Goal: Task Accomplishment & Management: Manage account settings

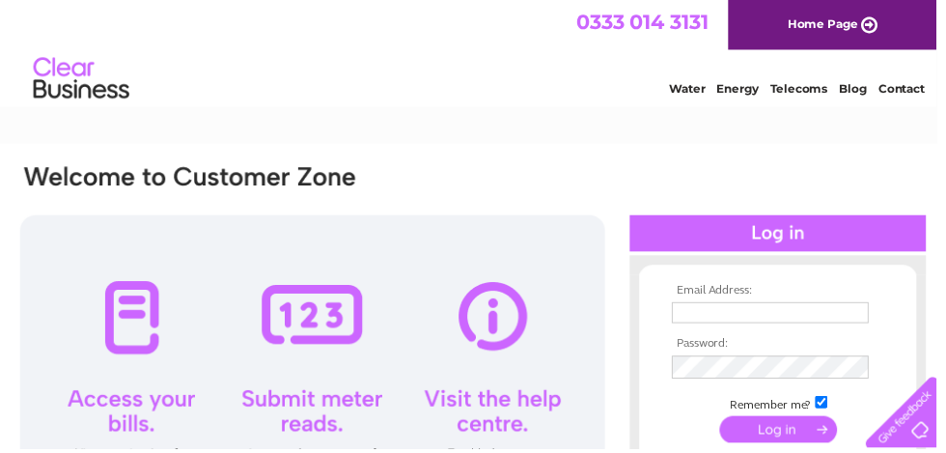
click at [823, 229] on div at bounding box center [785, 235] width 299 height 37
click at [822, 238] on div at bounding box center [785, 235] width 299 height 37
click at [818, 307] on input "text" at bounding box center [778, 315] width 199 height 21
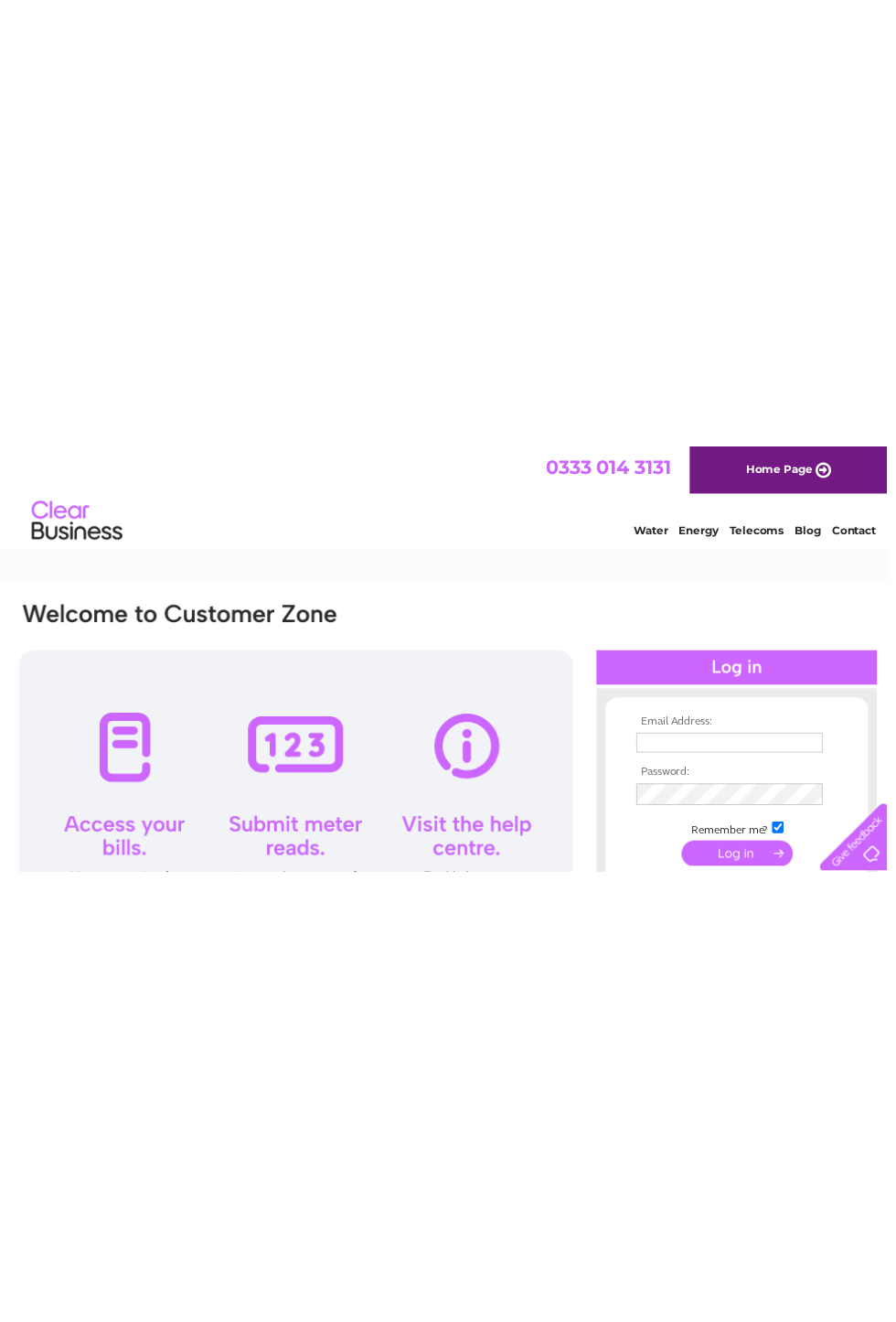
scroll to position [0, 9]
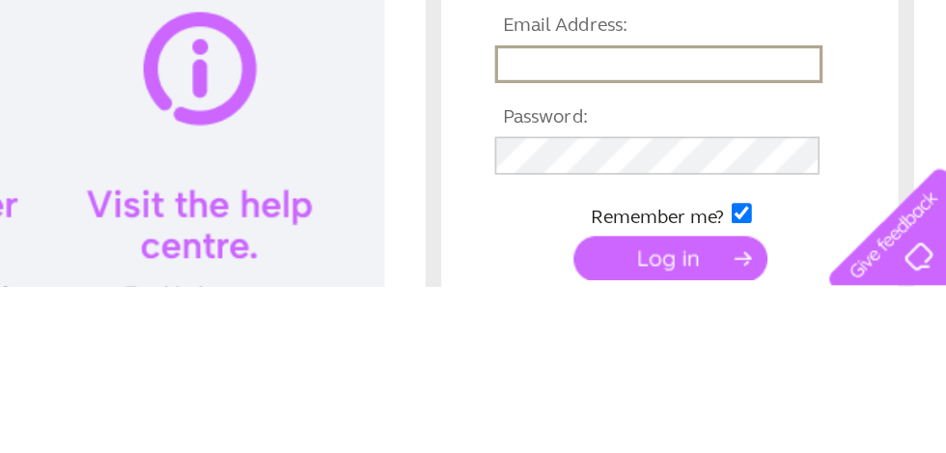
click at [670, 305] on input "text" at bounding box center [770, 316] width 201 height 23
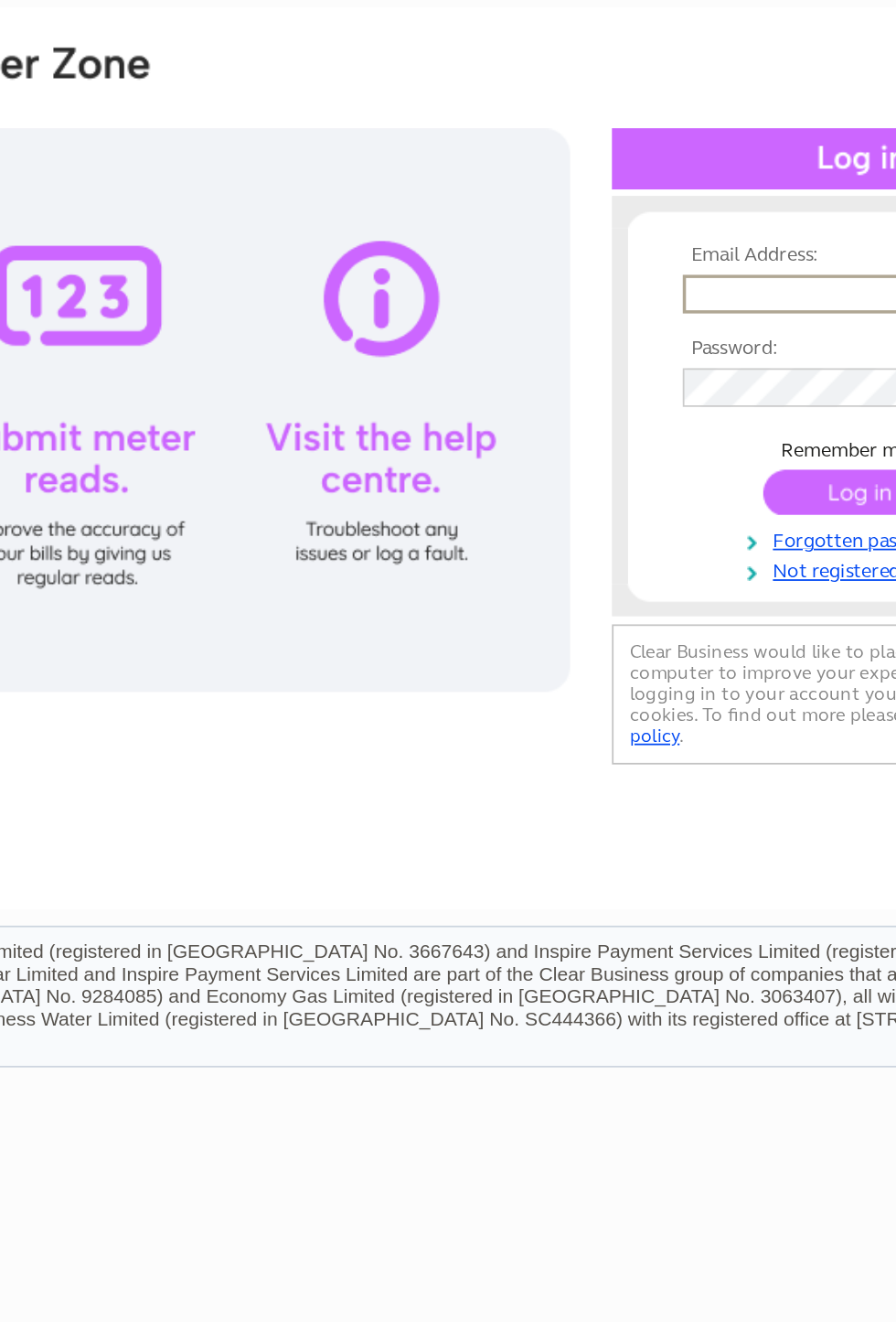
type input "Iainmcdermid@gmail.com"
click at [681, 400] on input "submit" at bounding box center [737, 412] width 113 height 26
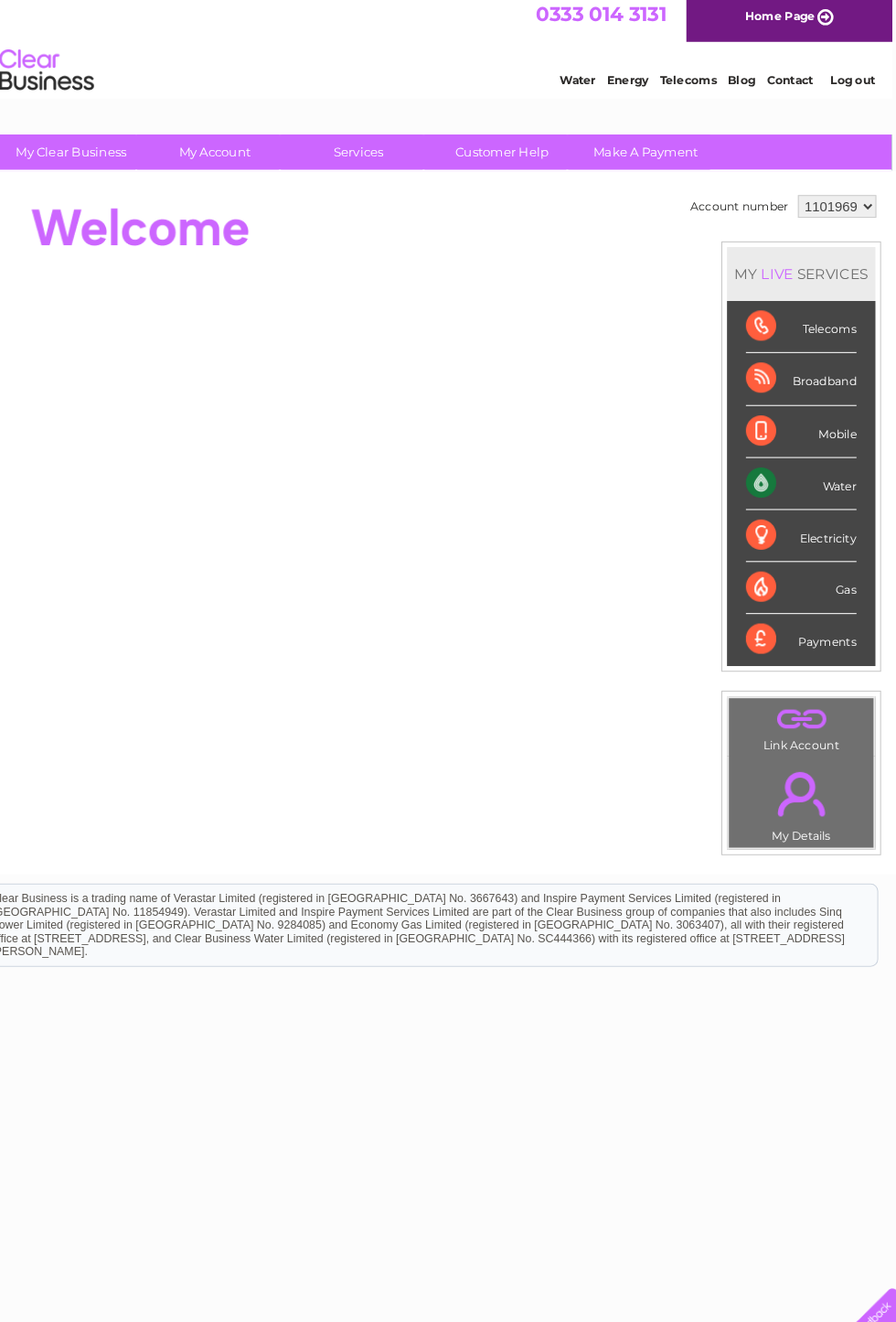
scroll to position [0, 9]
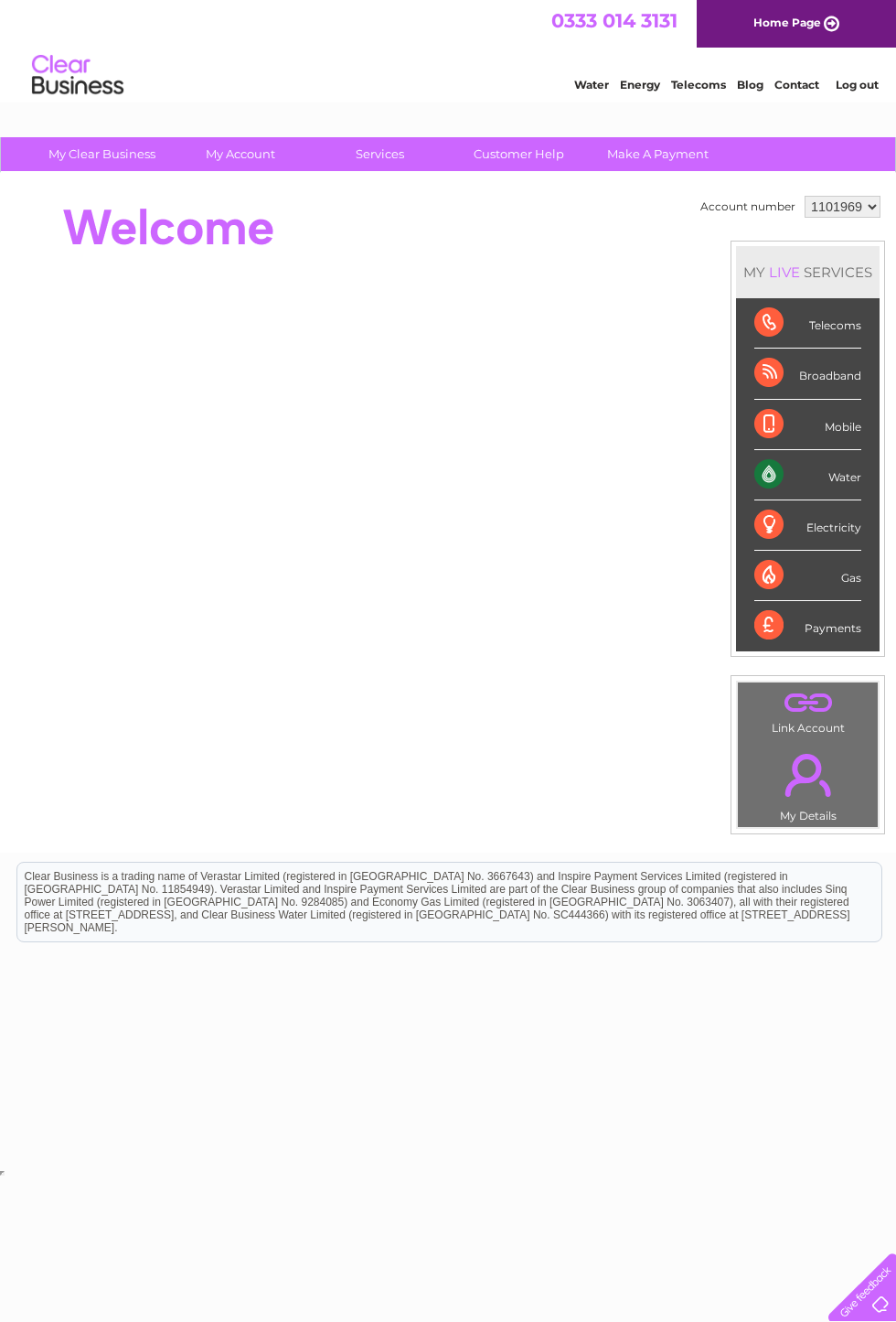
scroll to position [0, 9]
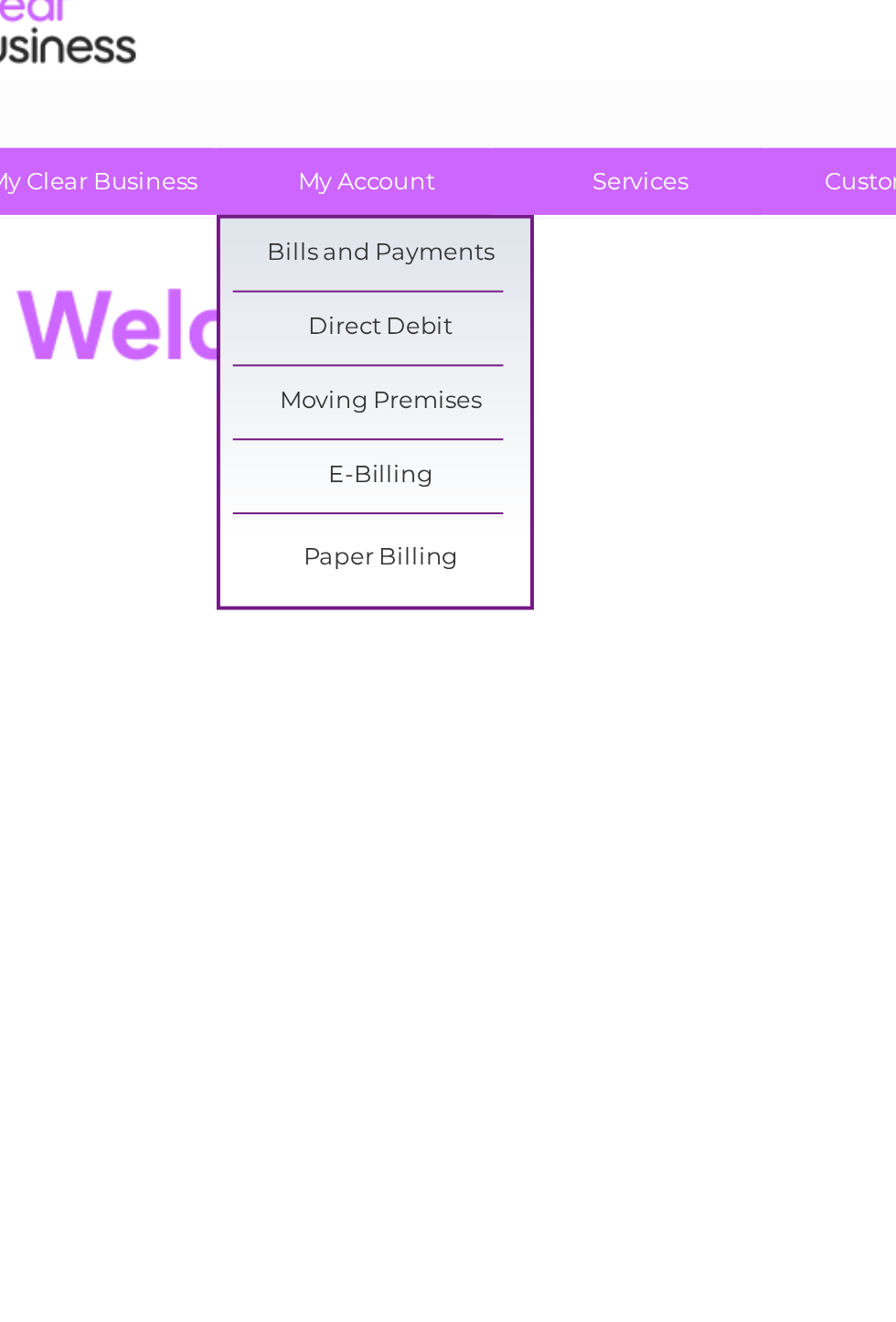
click at [230, 173] on link "Bills and Payments" at bounding box center [239, 191] width 151 height 37
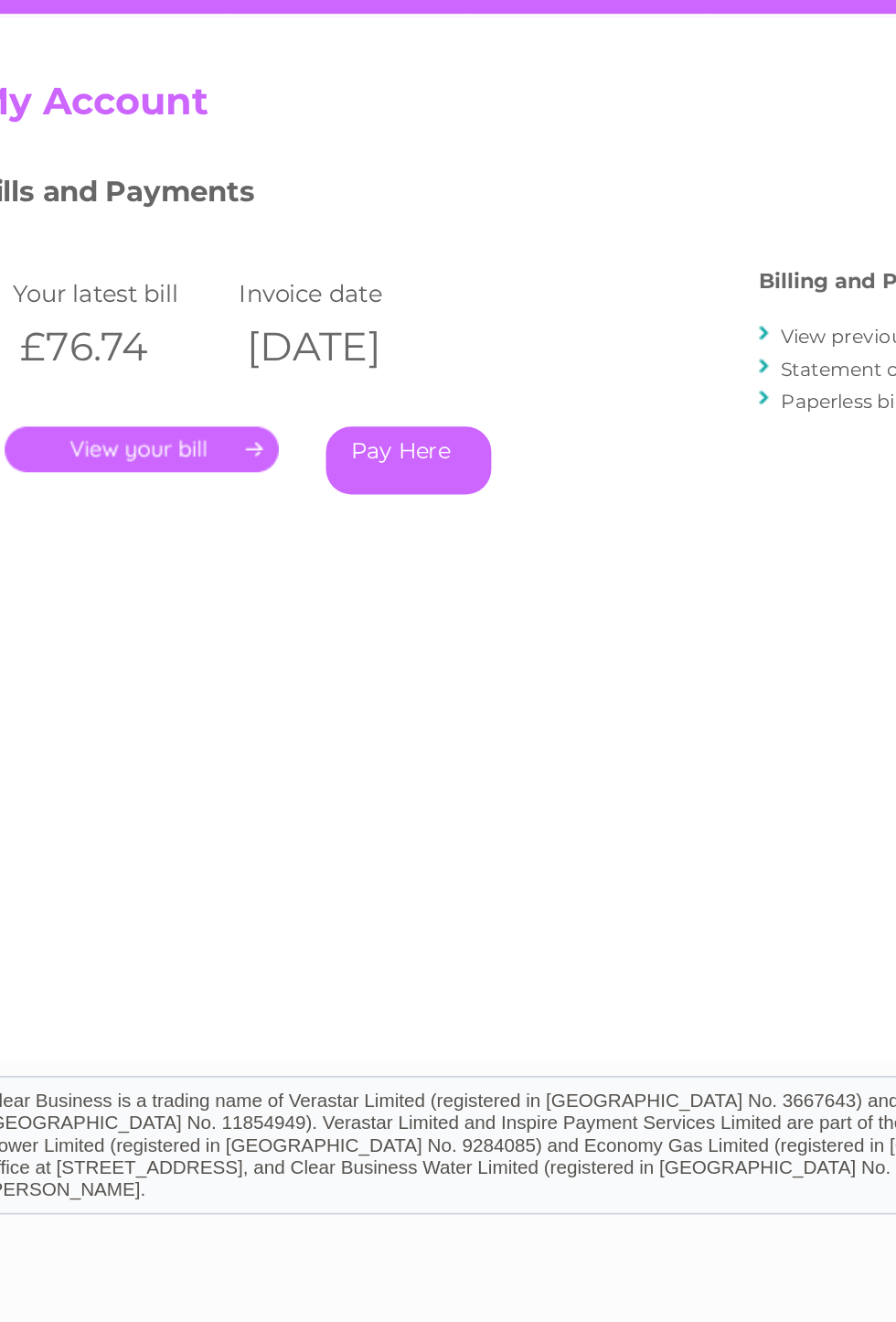
click at [94, 411] on link "." at bounding box center [116, 424] width 159 height 27
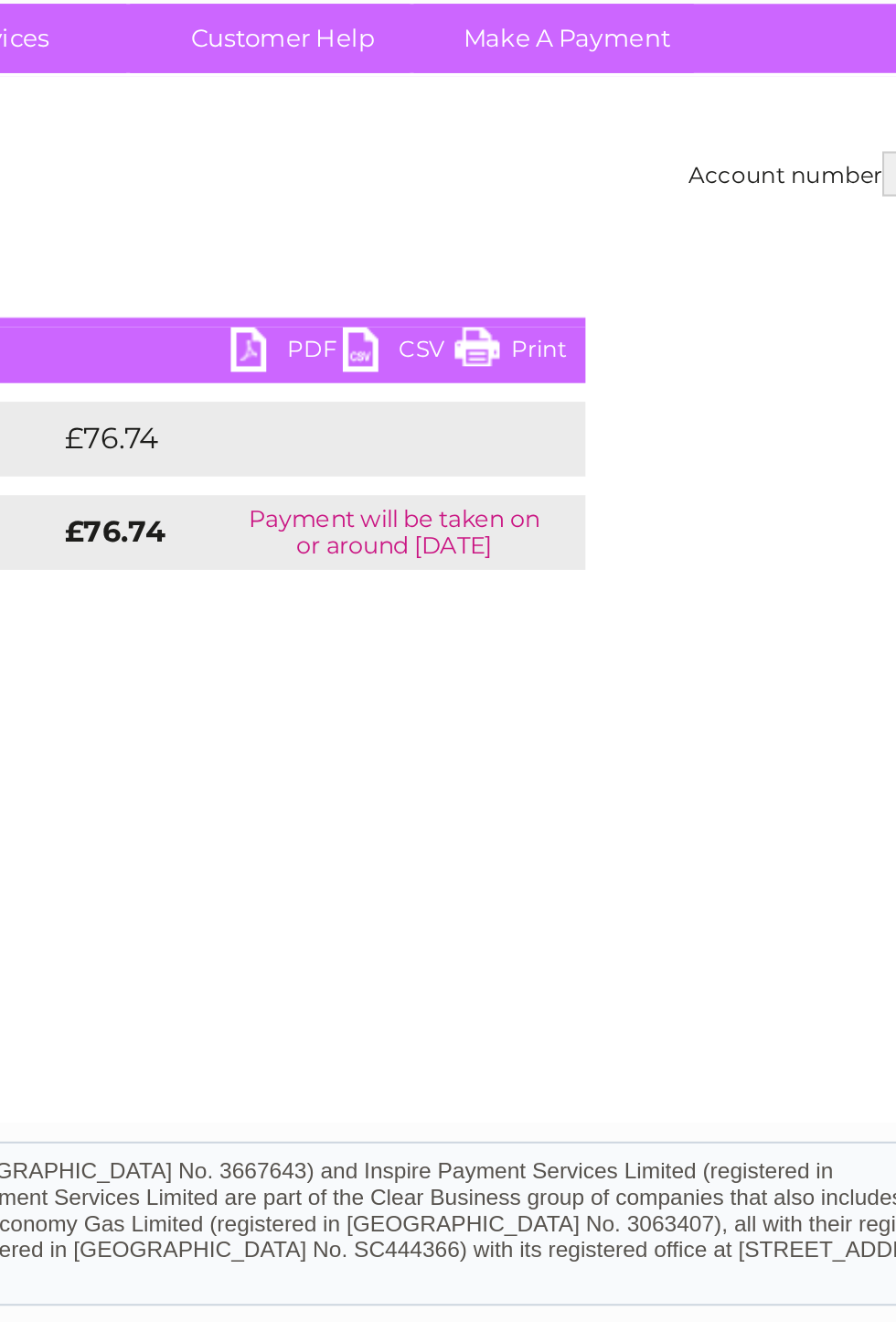
click at [602, 295] on link "Print" at bounding box center [630, 309] width 55 height 27
